Goal: Task Accomplishment & Management: Use online tool/utility

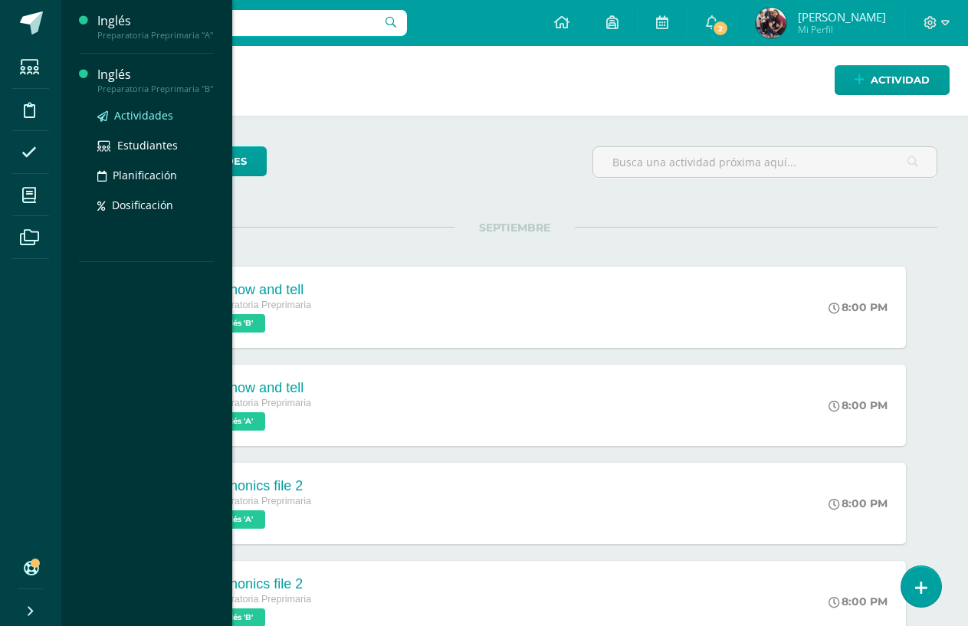
click at [140, 113] on span "Actividades" at bounding box center [143, 115] width 59 height 15
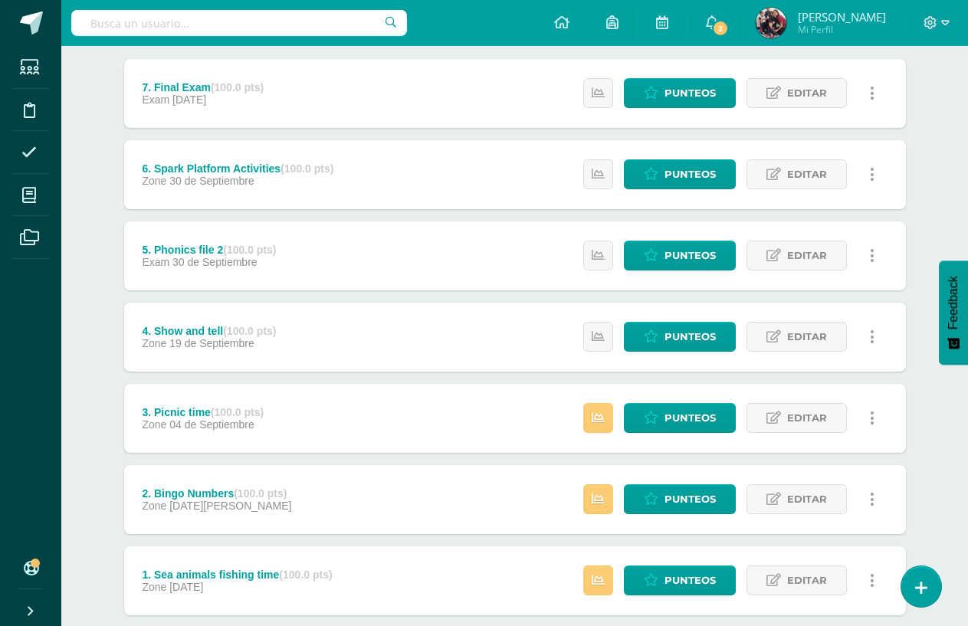
scroll to position [287, 0]
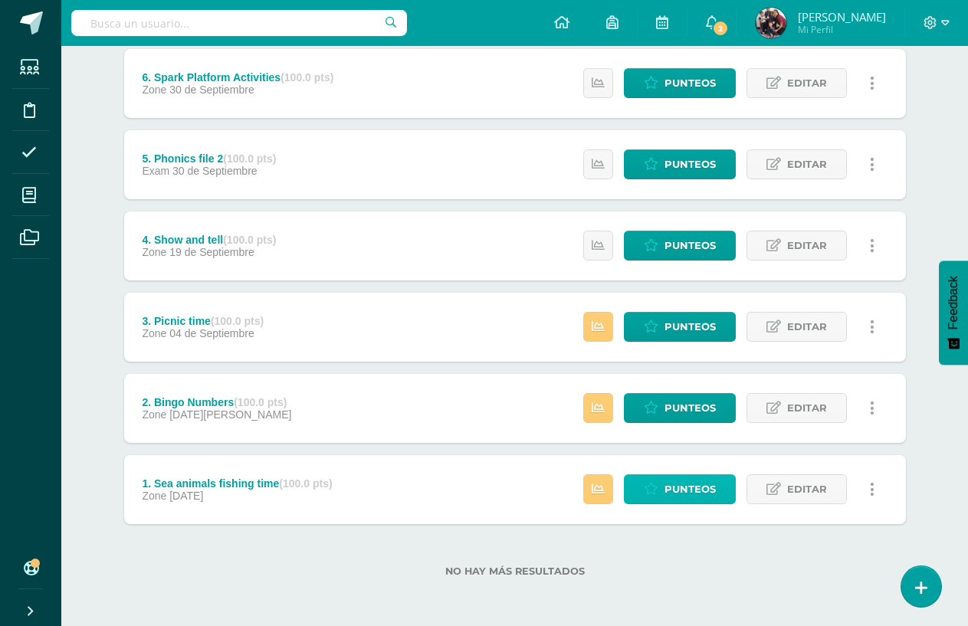
click at [688, 490] on span "Punteos" at bounding box center [689, 489] width 51 height 28
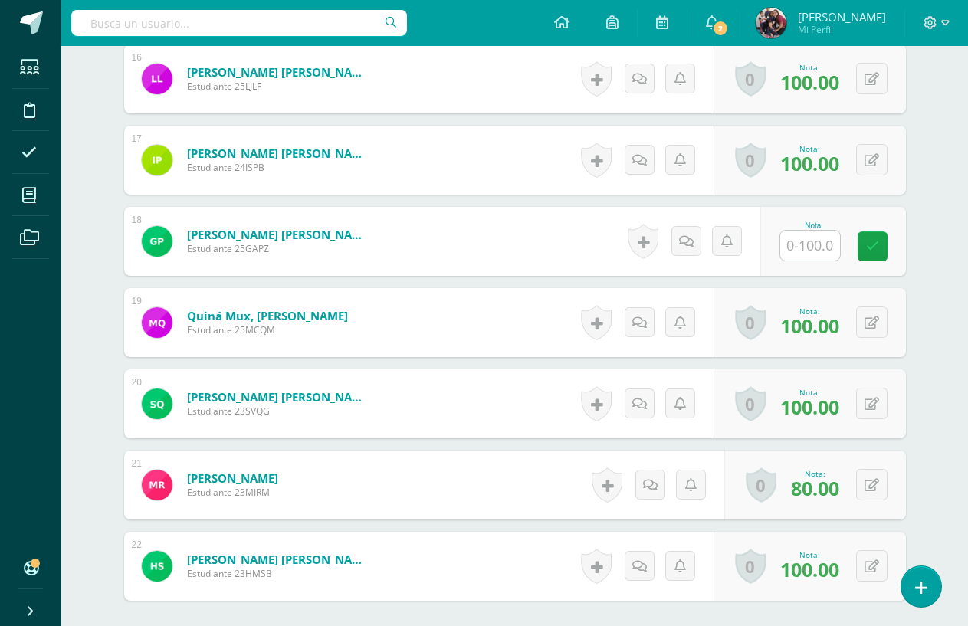
scroll to position [1718, 0]
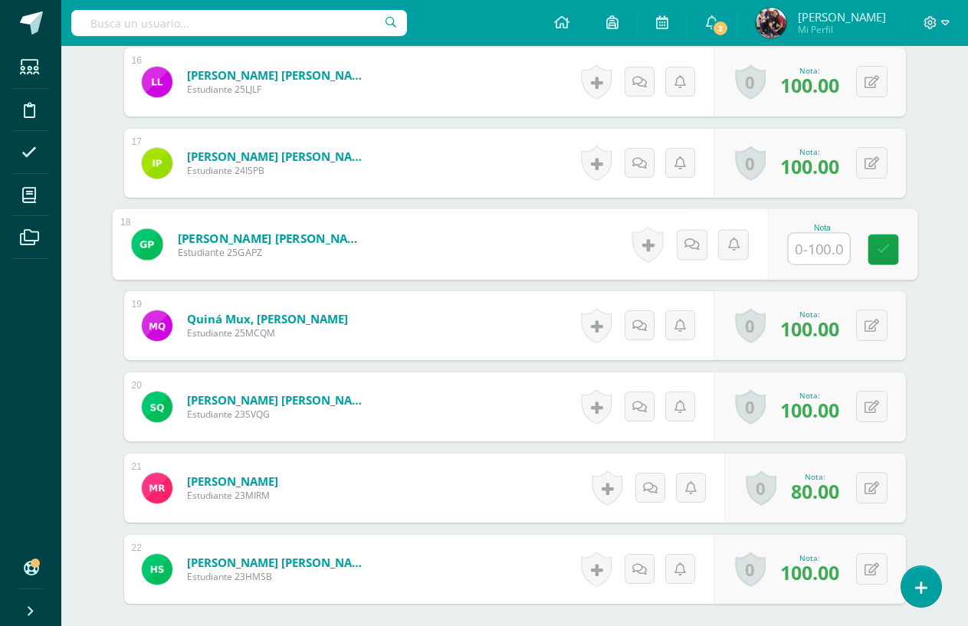
click at [824, 244] on input "text" at bounding box center [818, 249] width 61 height 31
type input "90"
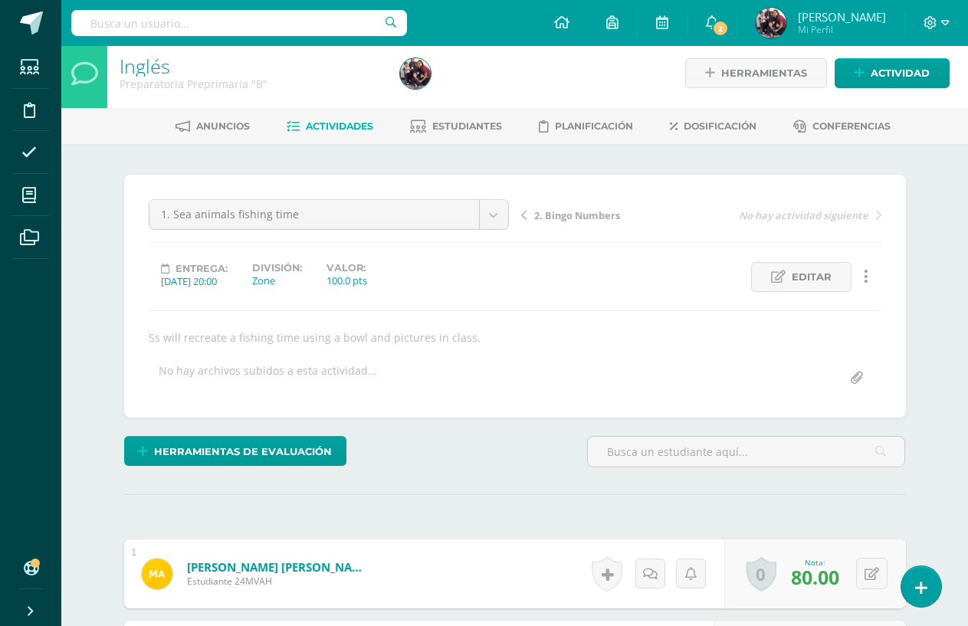
scroll to position [0, 0]
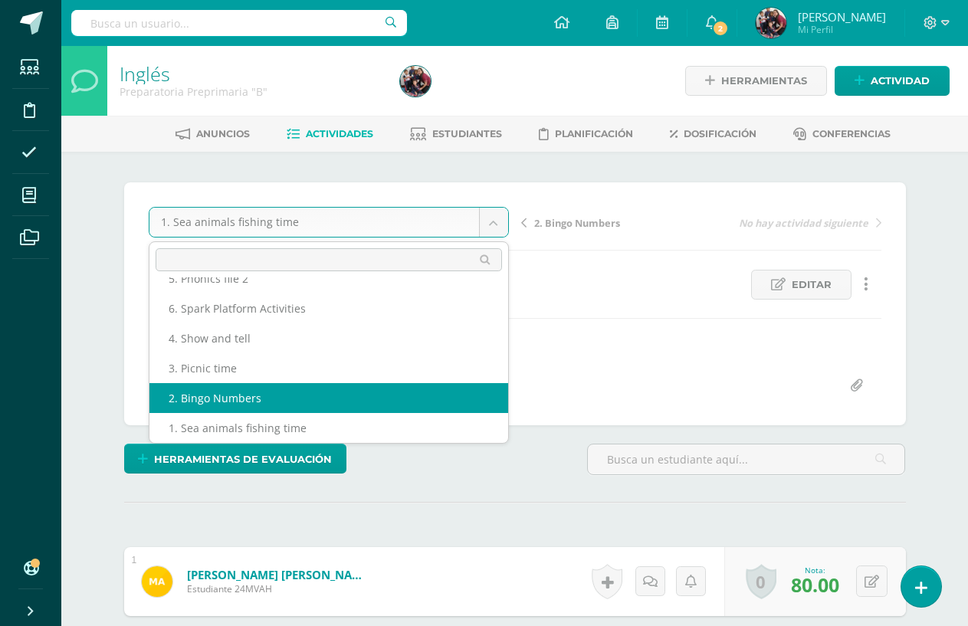
select select "/dashboard/teacher/grade-activity/191183/"
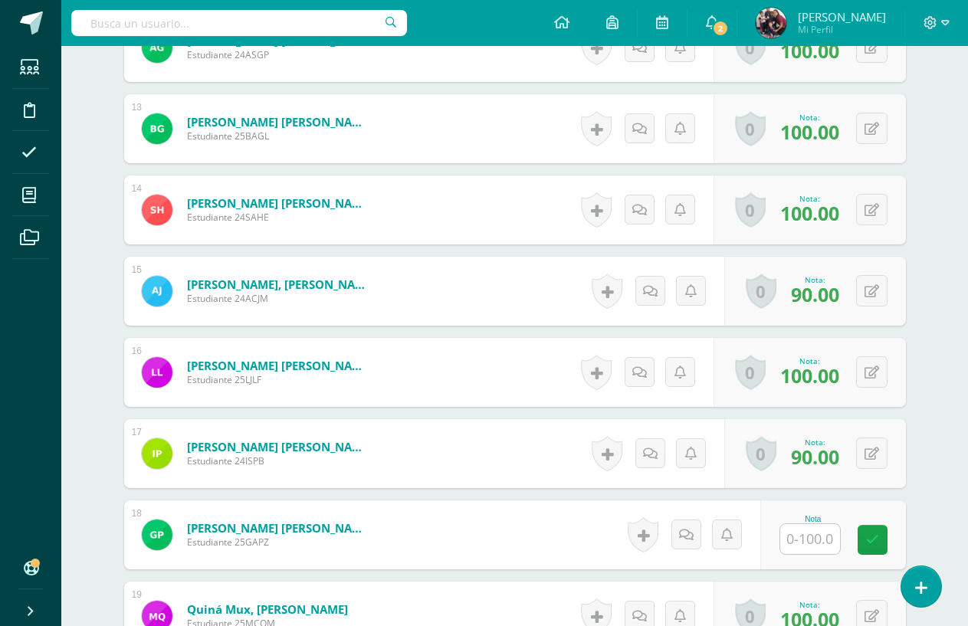
scroll to position [1657, 0]
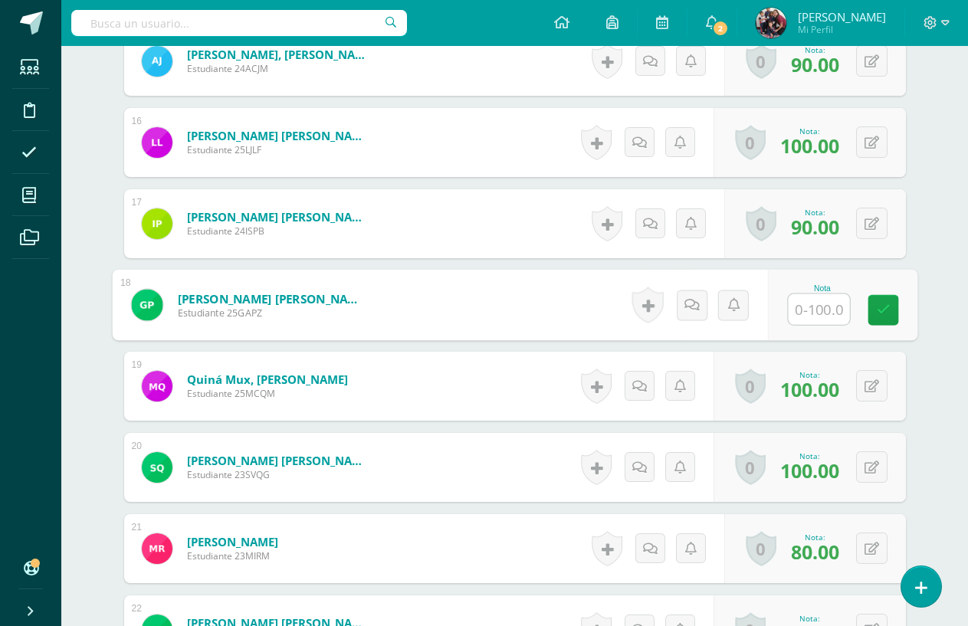
click at [806, 308] on input "text" at bounding box center [818, 309] width 61 height 31
type input "80"
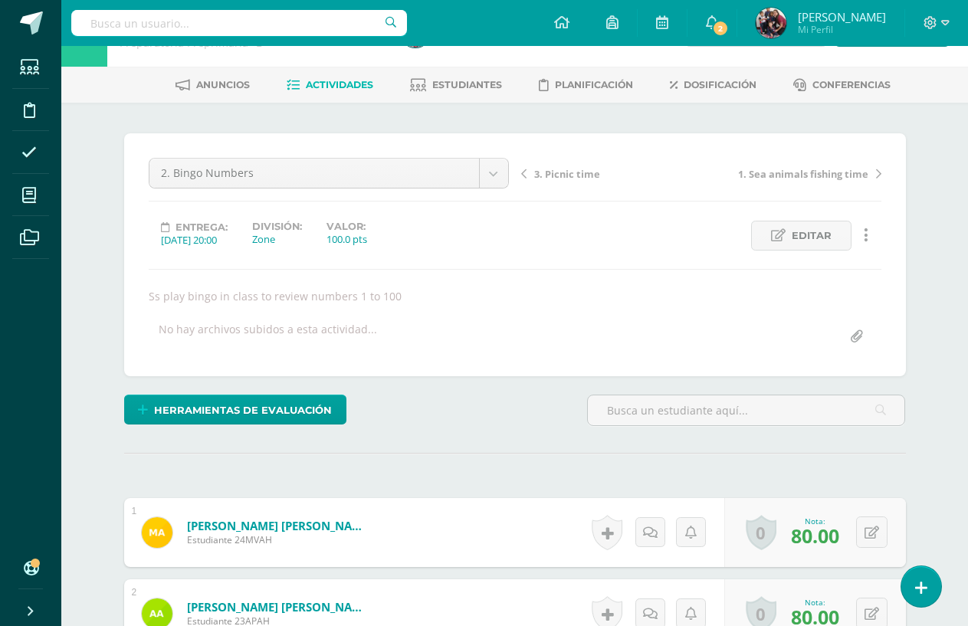
scroll to position [0, 0]
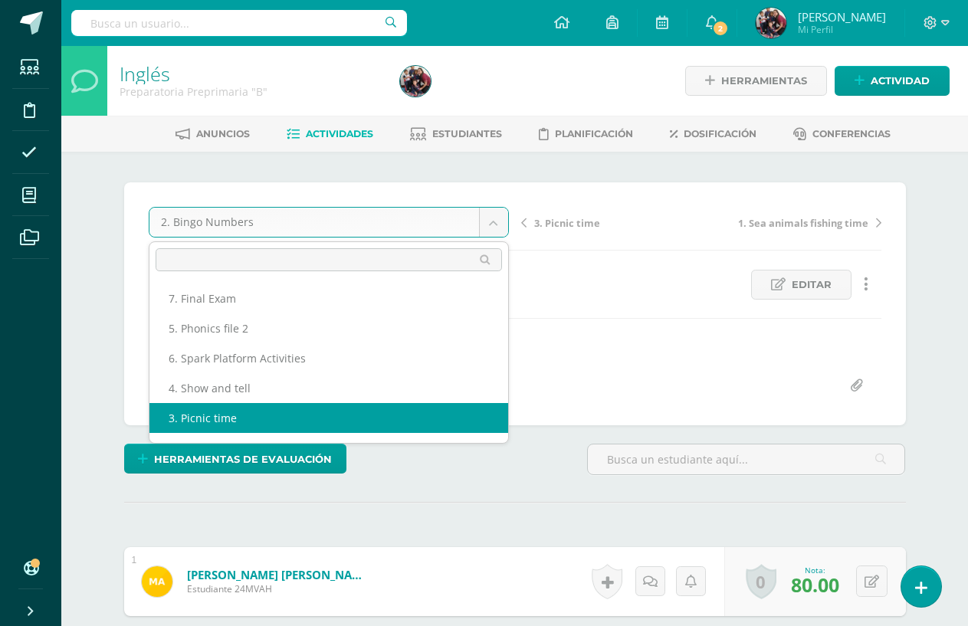
select select "/dashboard/teacher/grade-activity/191185/"
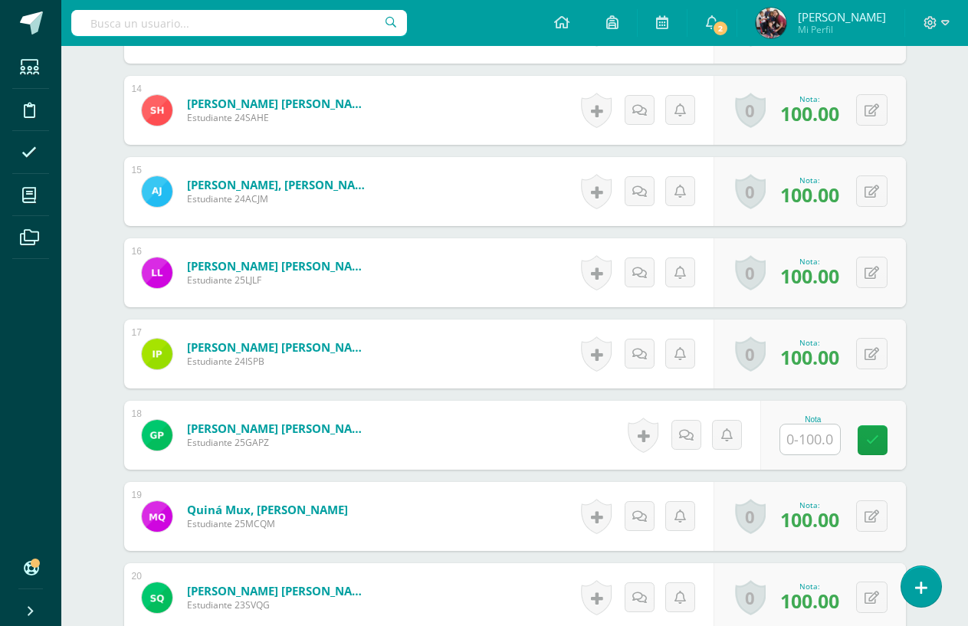
scroll to position [1575, 0]
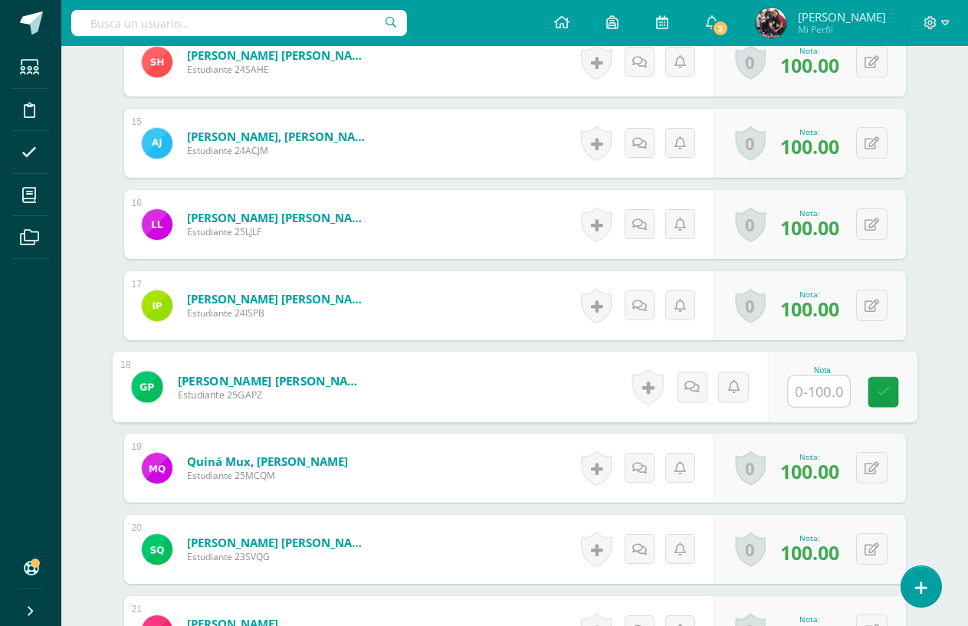
click at [802, 386] on input "text" at bounding box center [818, 391] width 61 height 31
type input "100"
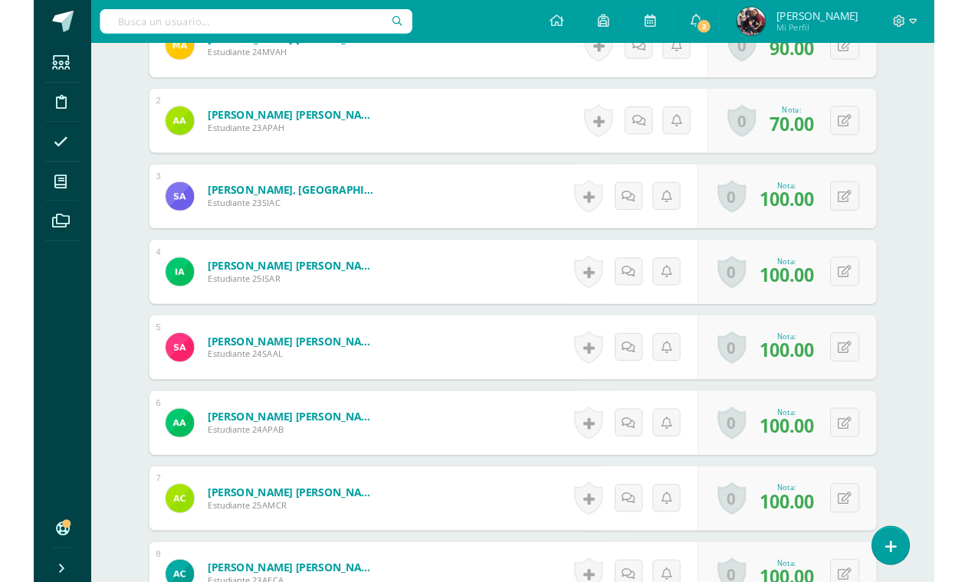
scroll to position [0, 0]
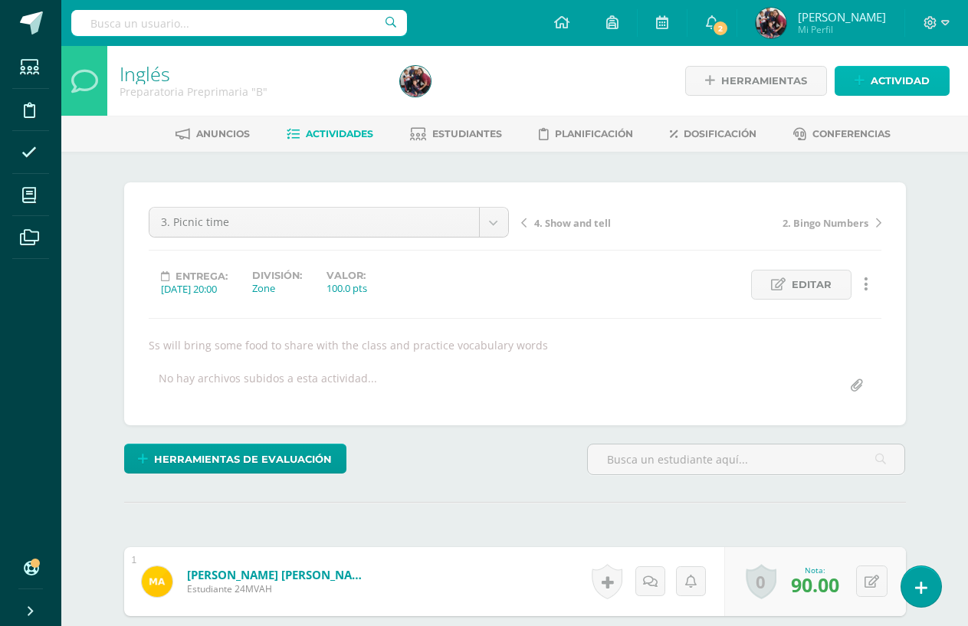
click at [853, 77] on link "Actividad" at bounding box center [891, 81] width 115 height 30
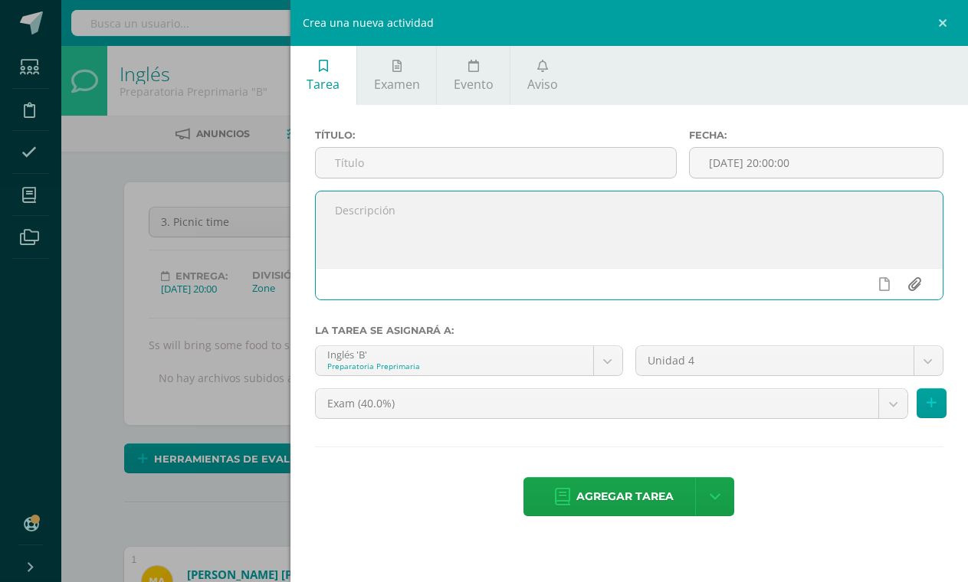
click at [908, 285] on input "file" at bounding box center [914, 284] width 30 height 29
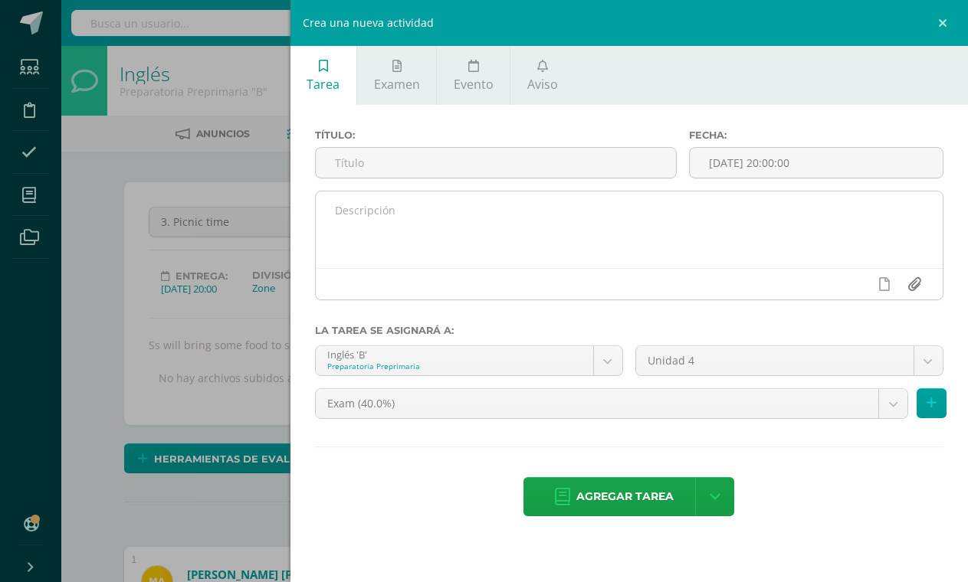
type input "C:\fakepath\istockphoto-522871367-612x612.jpg"
